Goal: Obtain resource: Obtain resource

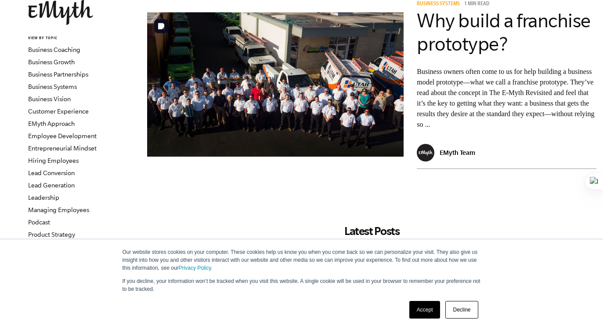
scroll to position [62, 0]
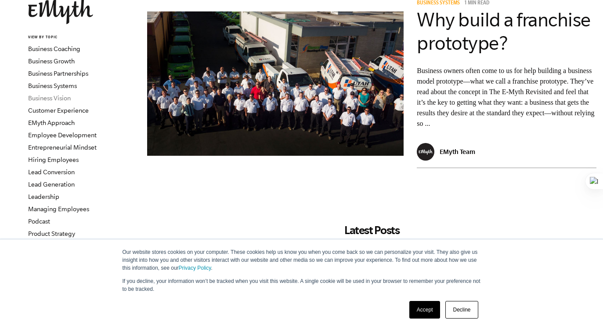
click at [57, 94] on link "Business Vision" at bounding box center [49, 97] width 43 height 7
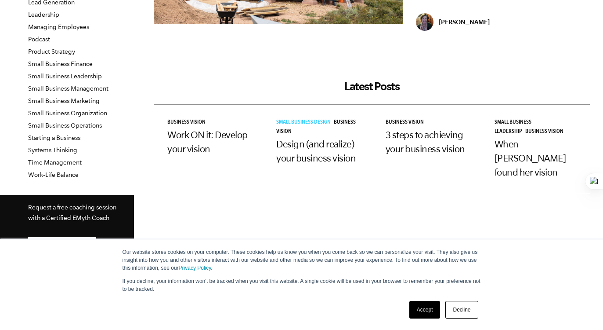
scroll to position [232, 0]
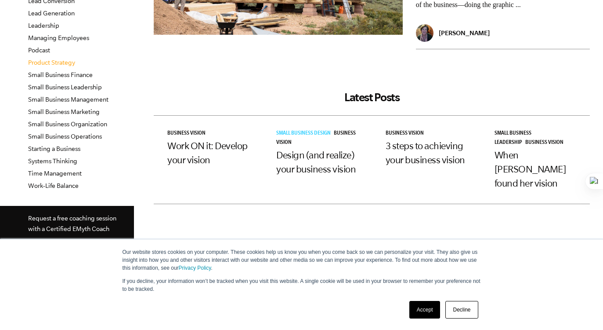
click at [71, 64] on link "Product Strategy" at bounding box center [51, 62] width 47 height 7
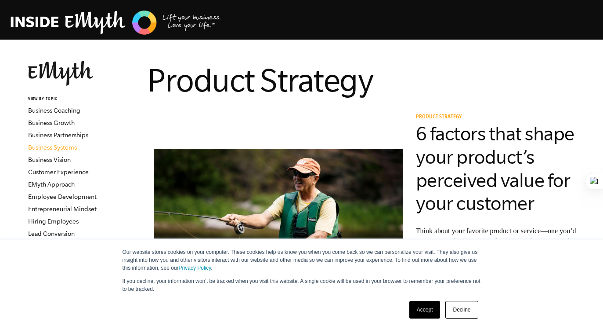
click at [59, 146] on link "Business Systems" at bounding box center [52, 147] width 49 height 7
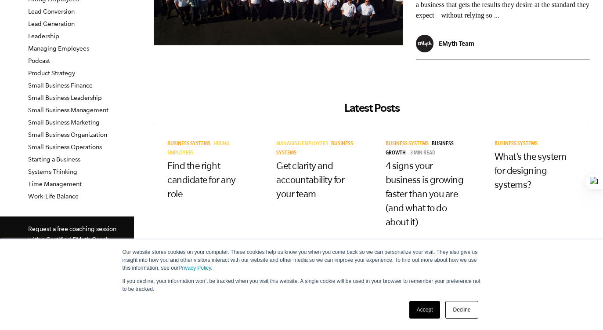
scroll to position [222, 0]
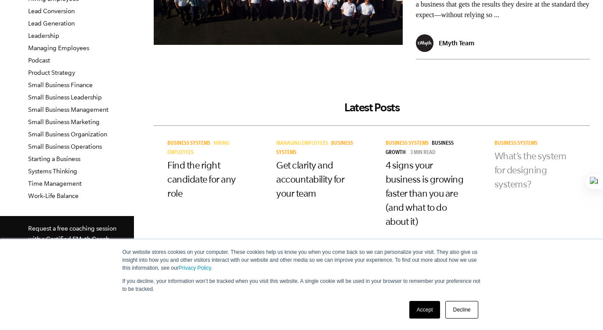
click at [515, 168] on link "What’s the system for designing systems?" at bounding box center [531, 169] width 72 height 39
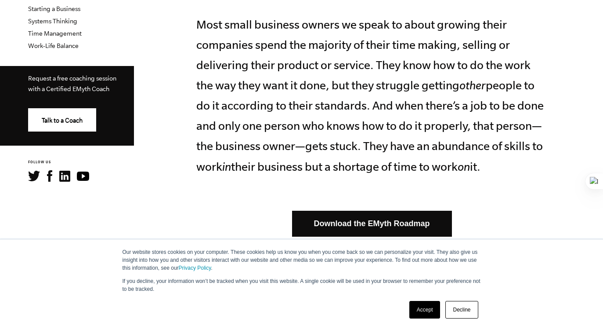
scroll to position [387, 0]
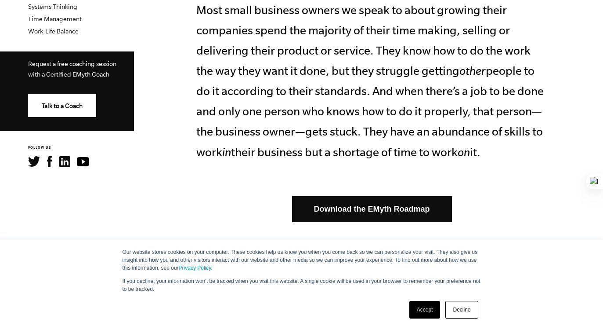
click at [364, 196] on link "Download the EMyth Roadmap" at bounding box center [372, 209] width 160 height 26
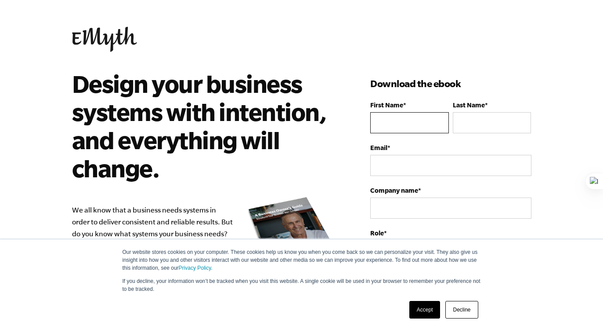
click at [417, 126] on input "First Name *" at bounding box center [409, 122] width 78 height 21
type input "Padmavathy"
type input "Tungaturthi"
type input "padmavathy.tungaturthi@gmail.com"
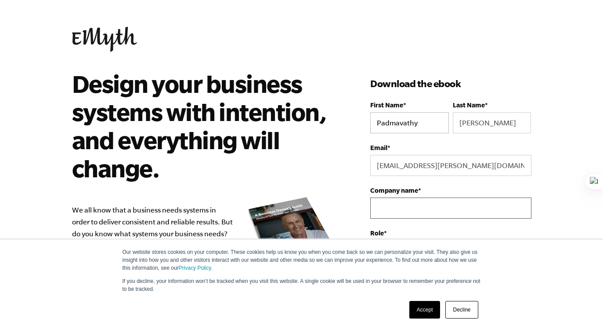
type input "Sri Adisash Teachconnect Pvt. ltd"
select select "India"
type input "+919848598288"
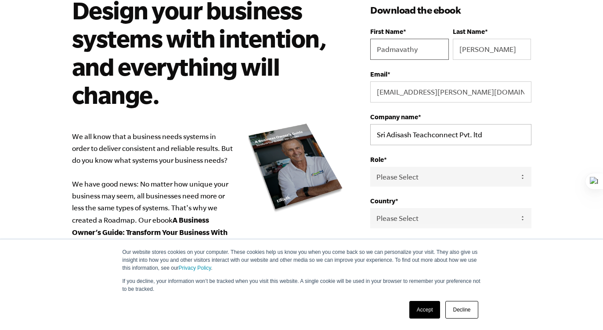
scroll to position [74, 0]
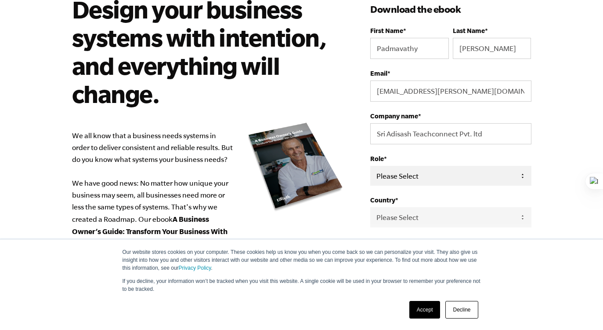
click at [420, 181] on select "Please Select Owner Partner / Co-Owner Executive Employee / Other" at bounding box center [450, 176] width 161 height 20
select select "Partner / Co-Owner"
click at [370, 166] on select "Please Select Owner Partner / Co-Owner Executive Employee / Other" at bounding box center [450, 176] width 161 height 20
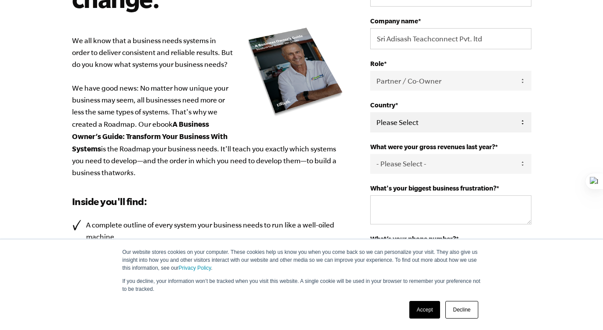
scroll to position [170, 0]
click at [428, 161] on select "- Please Select - 0-75K 76-150K 151-275K 276-500K 501-750K 751-1M 1-2.5M 2.5-5M…" at bounding box center [450, 163] width 161 height 20
select select "0-75K"
click at [370, 154] on select "- Please Select - 0-75K 76-150K 151-275K 276-500K 501-750K 751-1M 1-2.5M 2.5-5M…" at bounding box center [450, 163] width 161 height 20
click at [398, 193] on div "What's your biggest business frustration? *" at bounding box center [450, 204] width 161 height 40
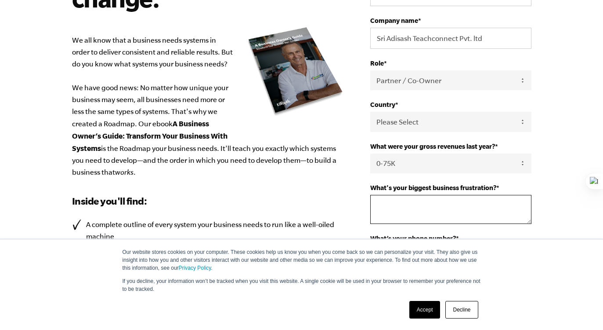
click at [395, 212] on textarea "What's your biggest business frustration? *" at bounding box center [450, 209] width 161 height 29
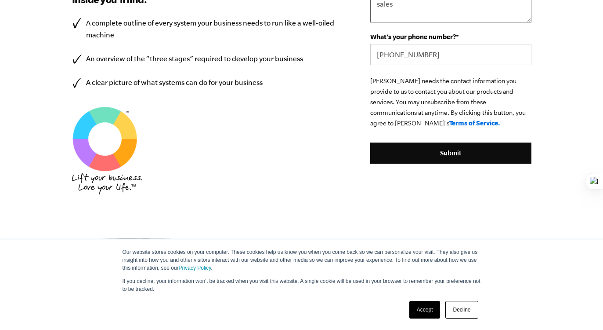
scroll to position [373, 0]
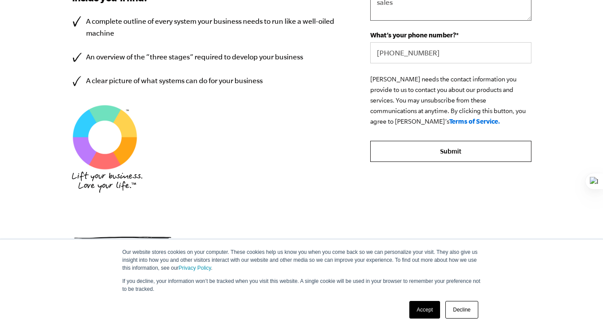
type textarea "sales"
click at [461, 155] on input "Submit" at bounding box center [450, 151] width 161 height 21
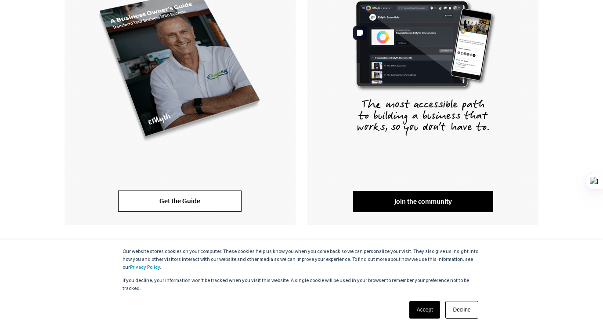
scroll to position [253, 0]
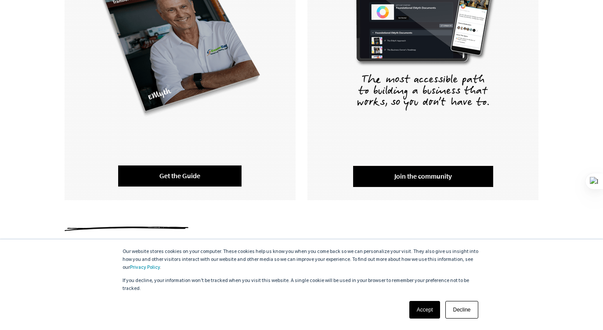
click at [206, 172] on link "Get the Guide" at bounding box center [179, 175] width 123 height 21
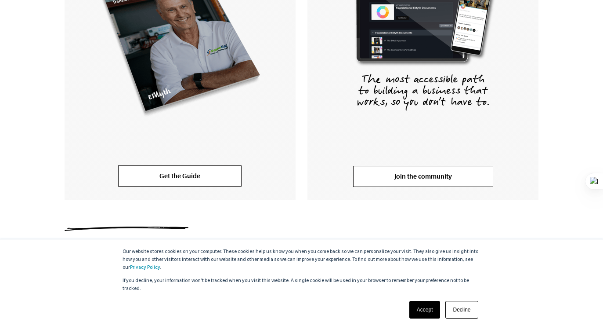
click at [400, 177] on link "Join the community" at bounding box center [423, 176] width 140 height 21
